Goal: Find specific page/section: Find specific page/section

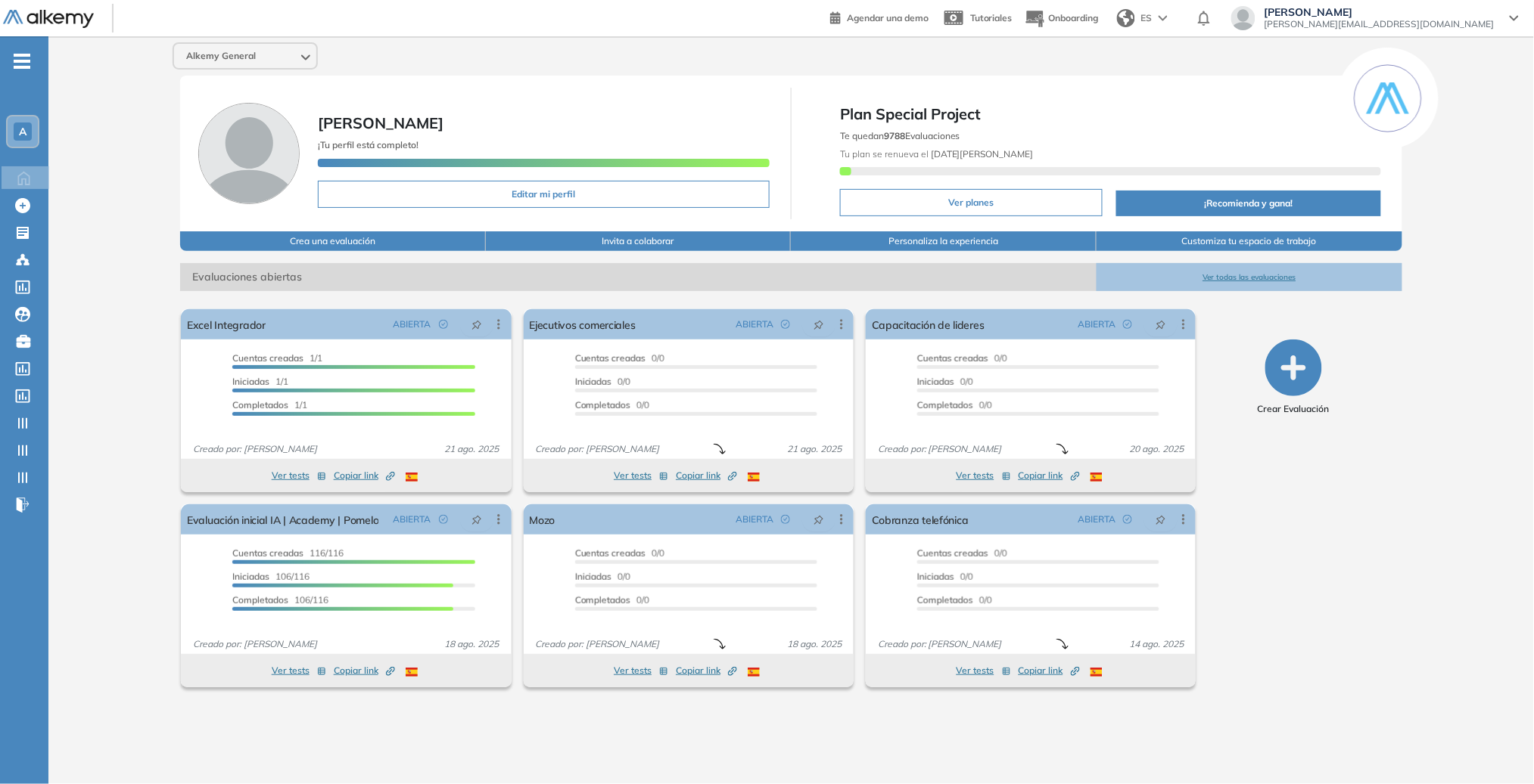
click at [93, 209] on div "Alkemy General [PERSON_NAME] ¡Tu perfil está completo! Editar mi perfil Plan Sp…" at bounding box center [791, 398] width 1486 height 724
click at [1228, 284] on button "Ver todas las evaluaciones" at bounding box center [1249, 277] width 306 height 28
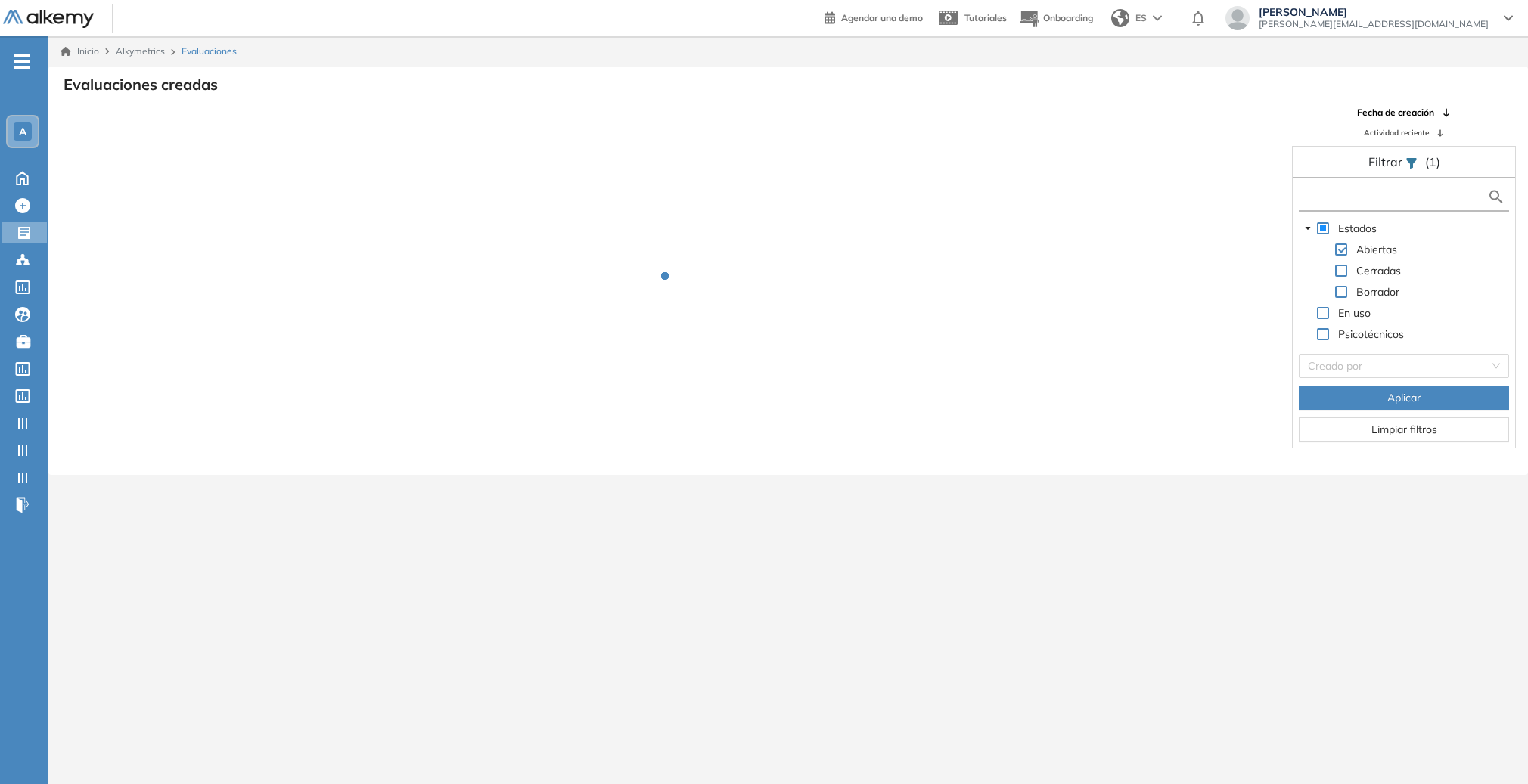
click at [1349, 196] on input "text" at bounding box center [1394, 197] width 185 height 16
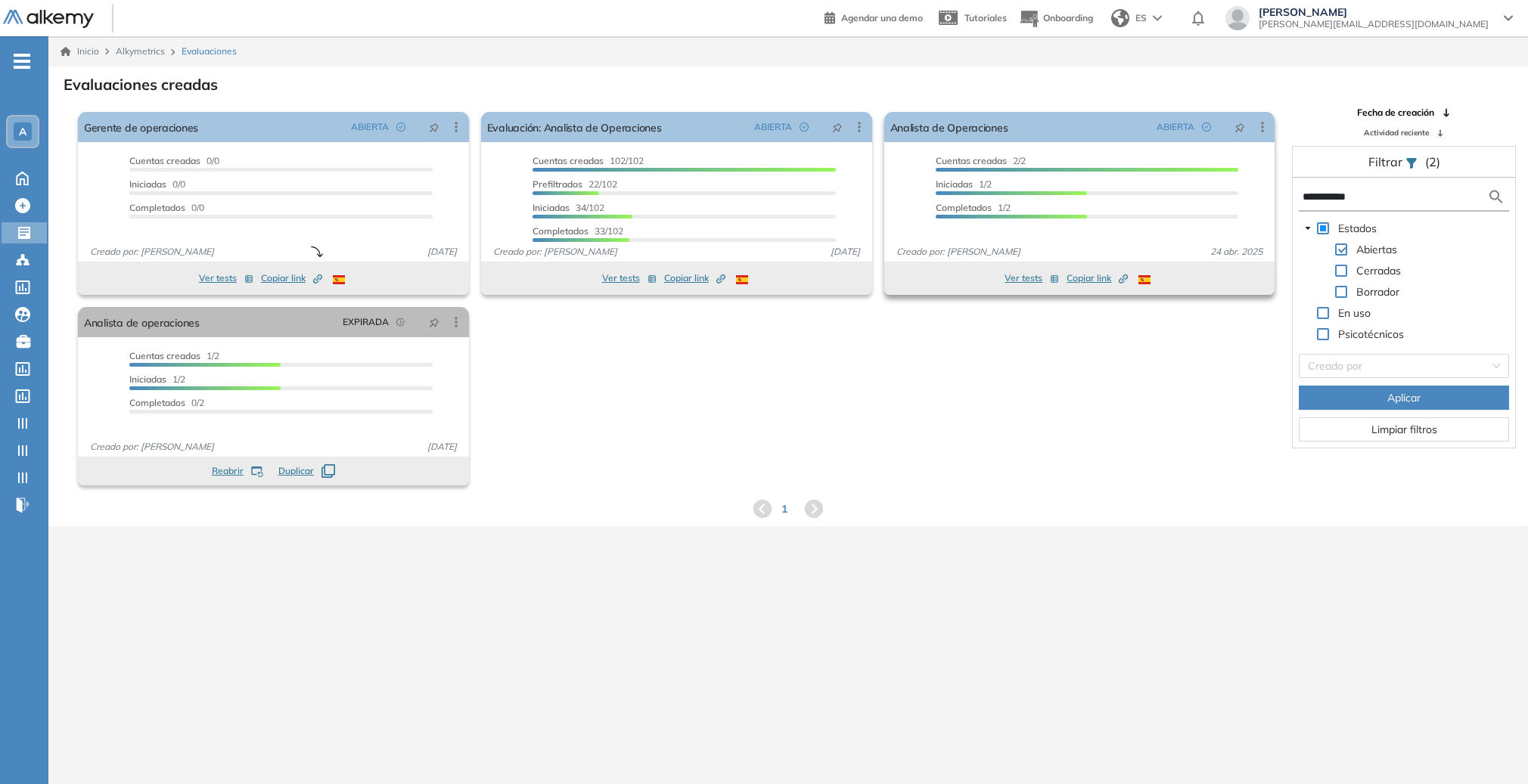
drag, startPoint x: 1394, startPoint y: 196, endPoint x: 1204, endPoint y: 188, distance: 190.2
click at [1204, 188] on div "El proctoring será activado ¡Importante!: Los usuarios que ya realizaron la eva…" at bounding box center [788, 299] width 1478 height 386
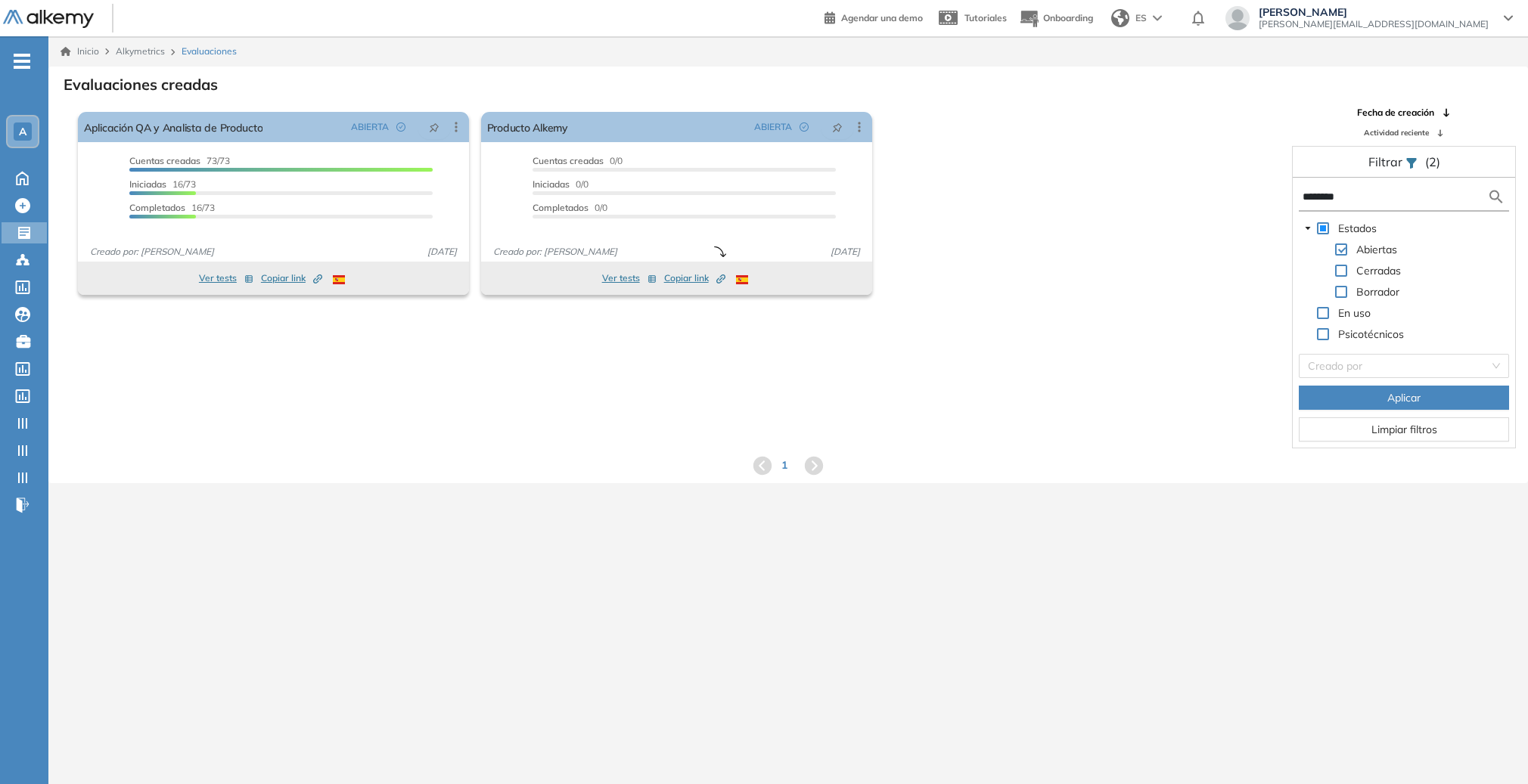
type input "********"
click at [429, 378] on div "El proctoring será activado ¡Importante!: Los usuarios que ya realizaron la eva…" at bounding box center [788, 278] width 1478 height 343
click at [1345, 270] on span at bounding box center [1341, 271] width 13 height 13
click at [1387, 398] on span "Aplicar" at bounding box center [1403, 397] width 33 height 17
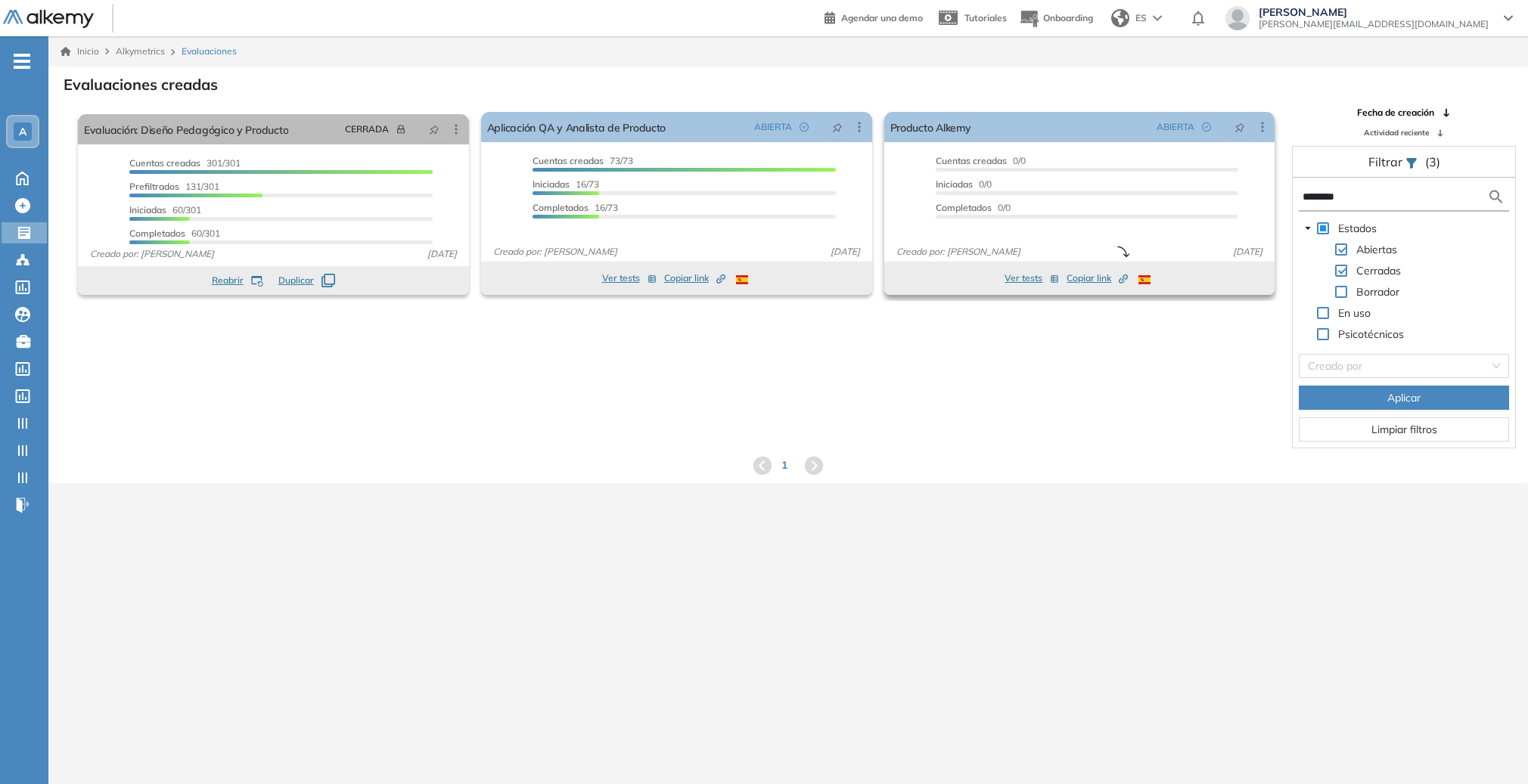
drag, startPoint x: 1390, startPoint y: 196, endPoint x: 1240, endPoint y: 180, distance: 150.9
click at [1240, 180] on div "El proctoring será activado ¡Importante!: Los usuarios que ya realizaron la eva…" at bounding box center [788, 278] width 1478 height 343
